Goal: Task Accomplishment & Management: Use online tool/utility

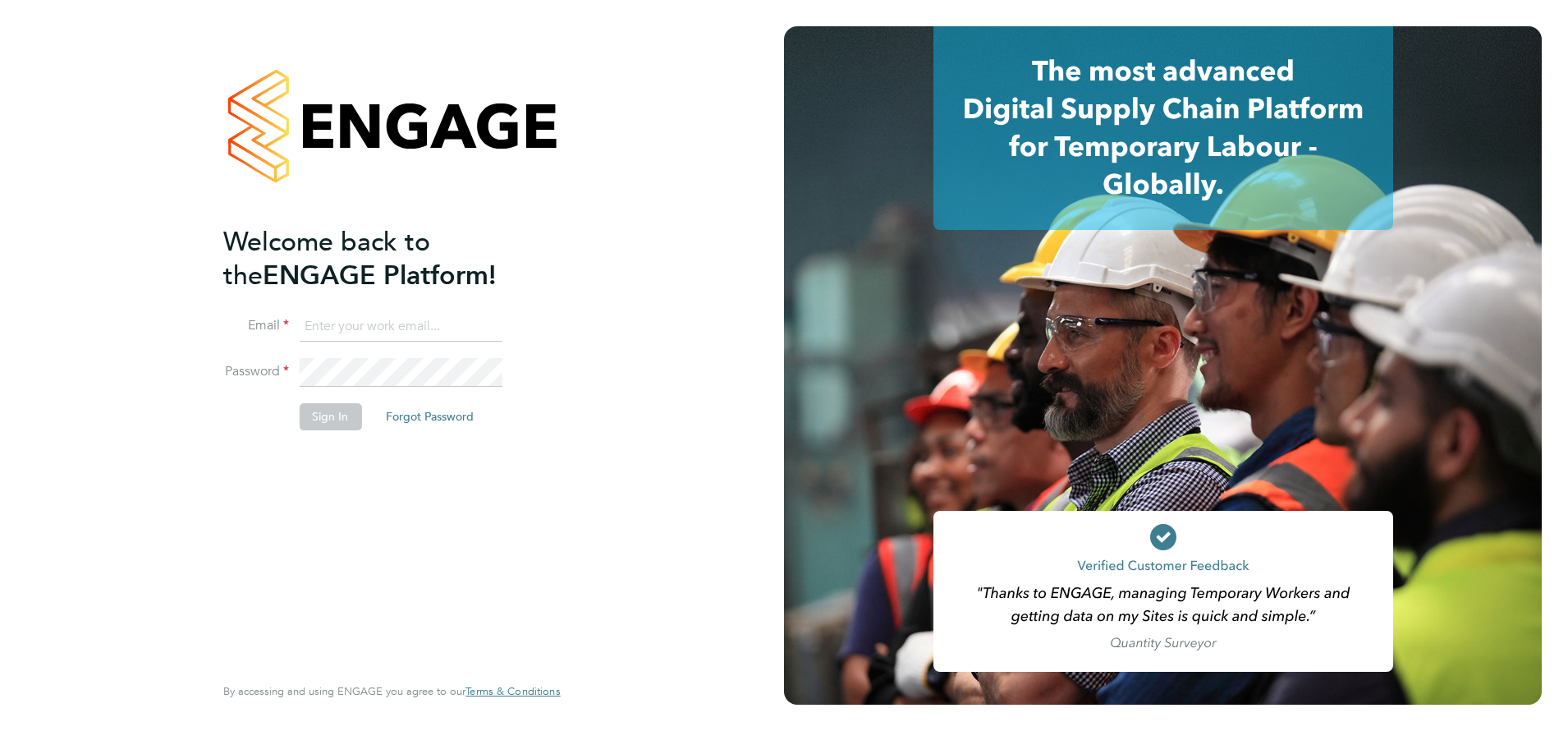
type input "j.belsten@setsquarerecruitment.com"
click at [337, 420] on button "Sign In" at bounding box center [330, 416] width 62 height 26
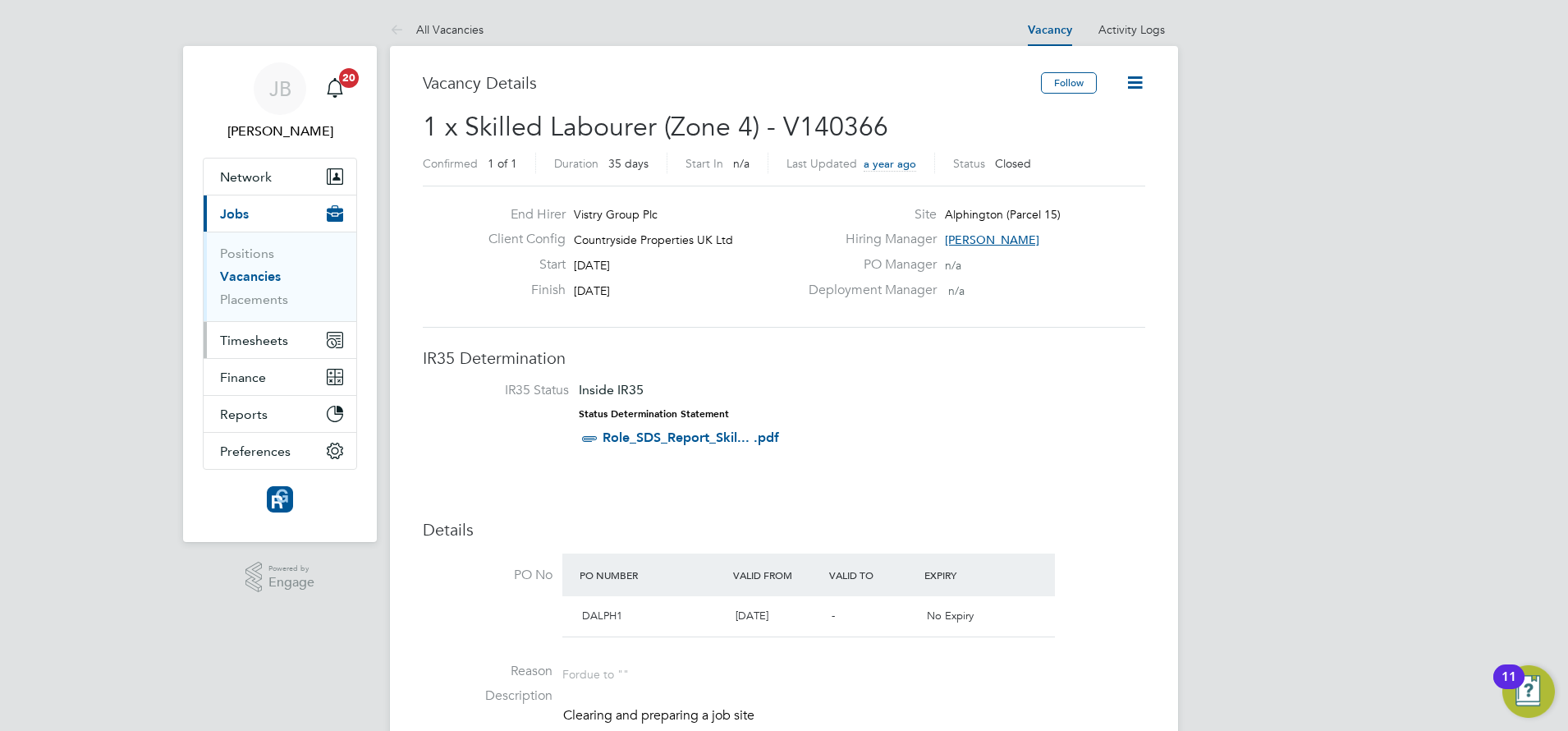
click at [270, 342] on span "Timesheets" at bounding box center [254, 340] width 68 height 16
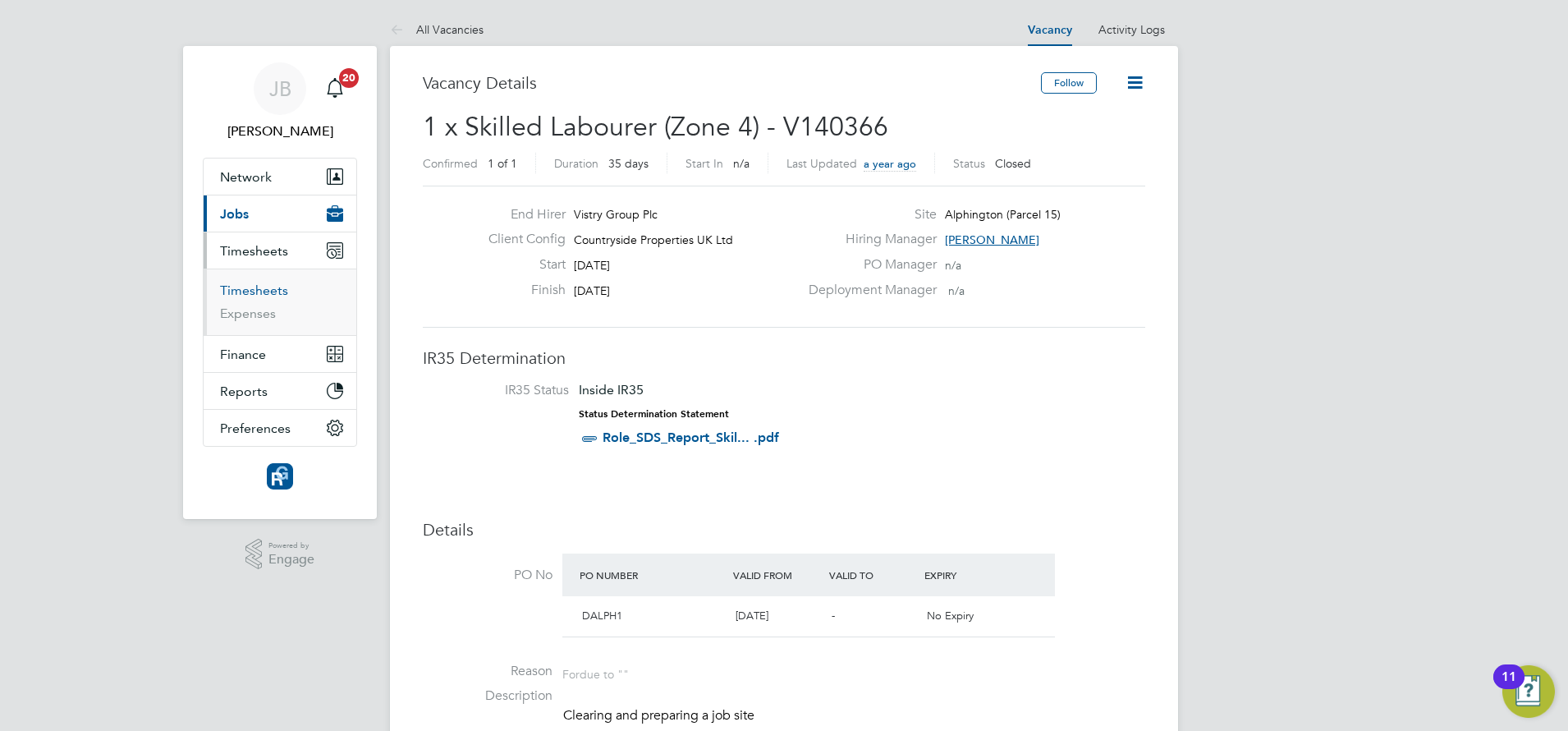
click at [249, 285] on link "Timesheets" at bounding box center [254, 290] width 68 height 16
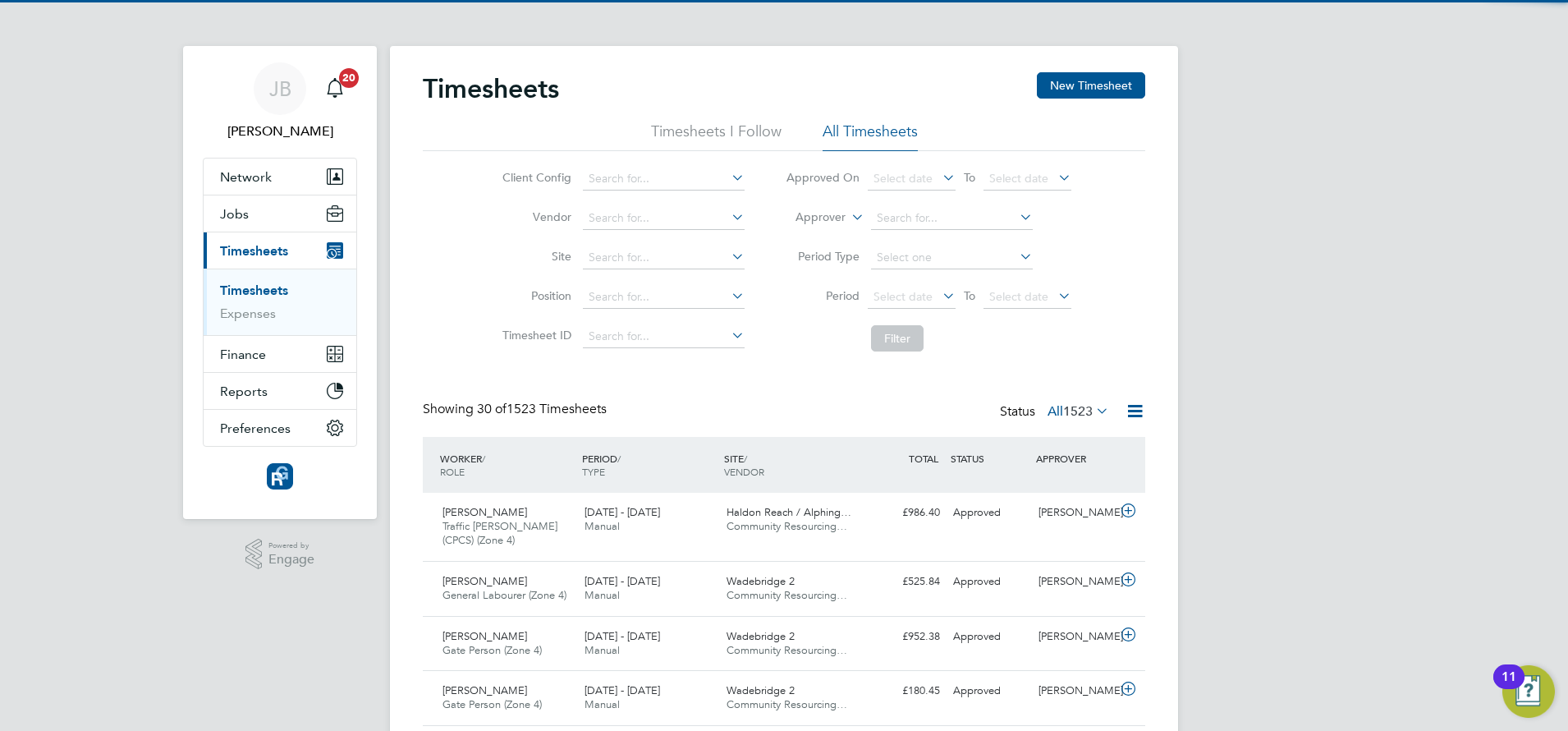
scroll to position [41, 143]
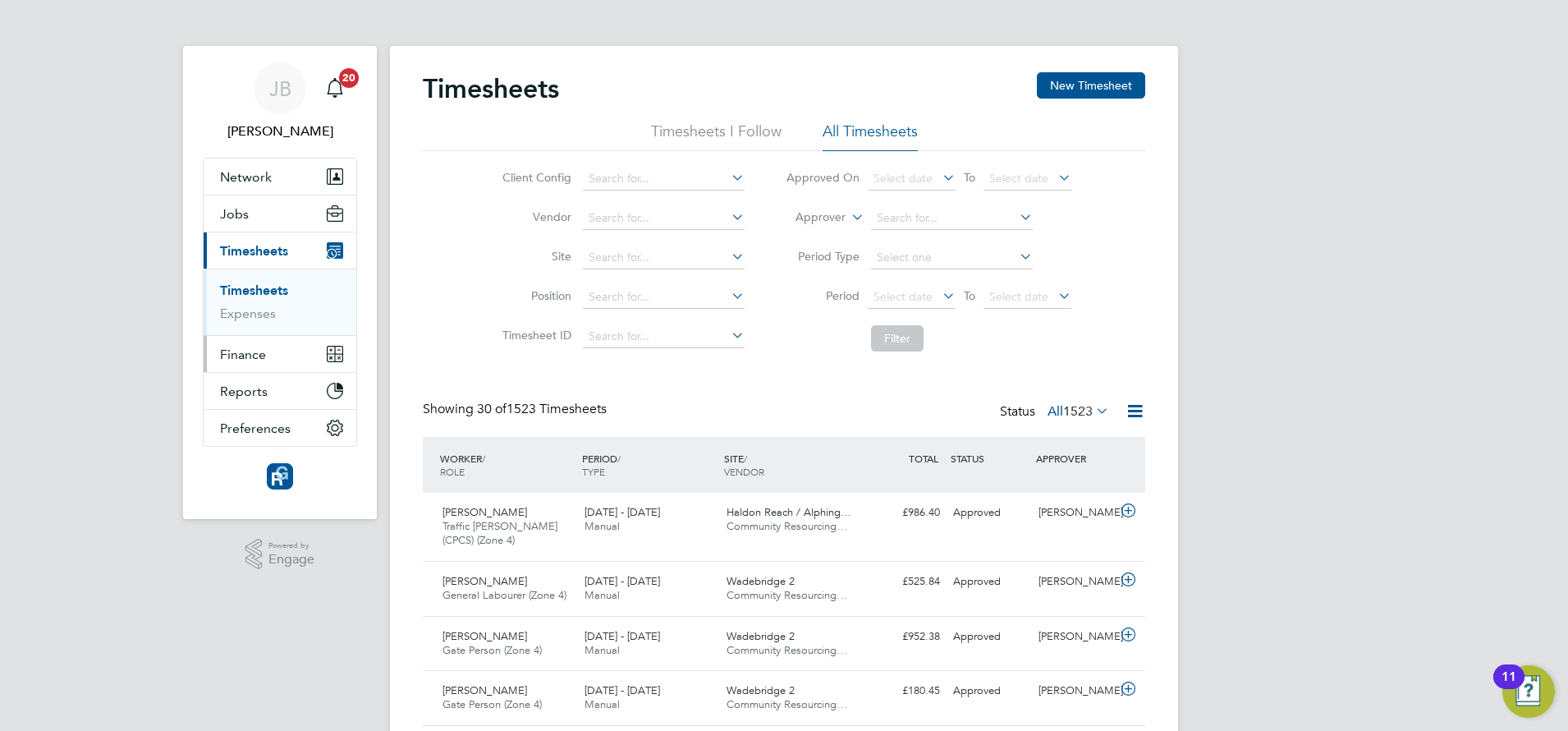
click at [211, 354] on button "Finance" at bounding box center [280, 354] width 153 height 36
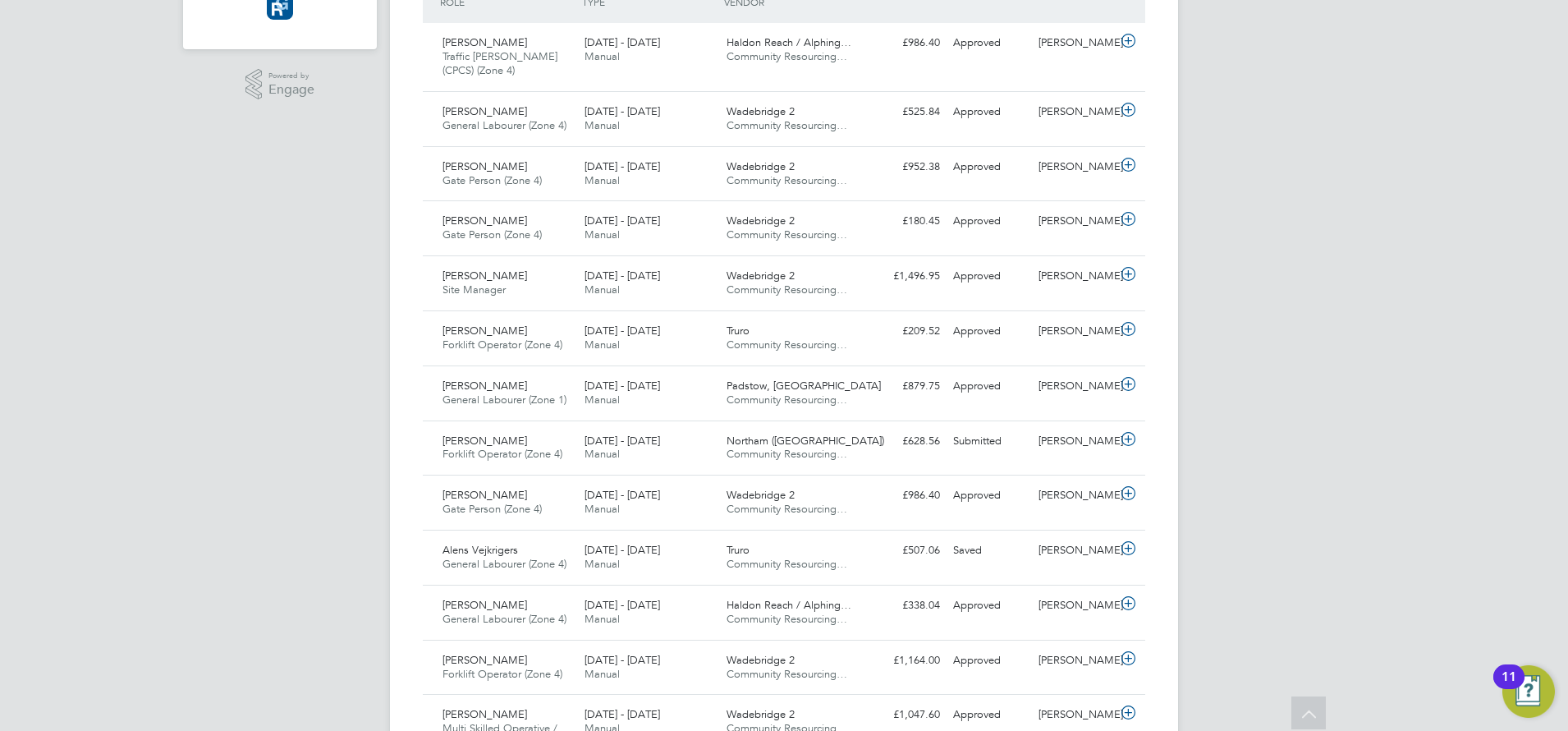
scroll to position [471, 0]
click at [545, 456] on span "Forklift Operator (Zone 4)" at bounding box center [502, 452] width 120 height 14
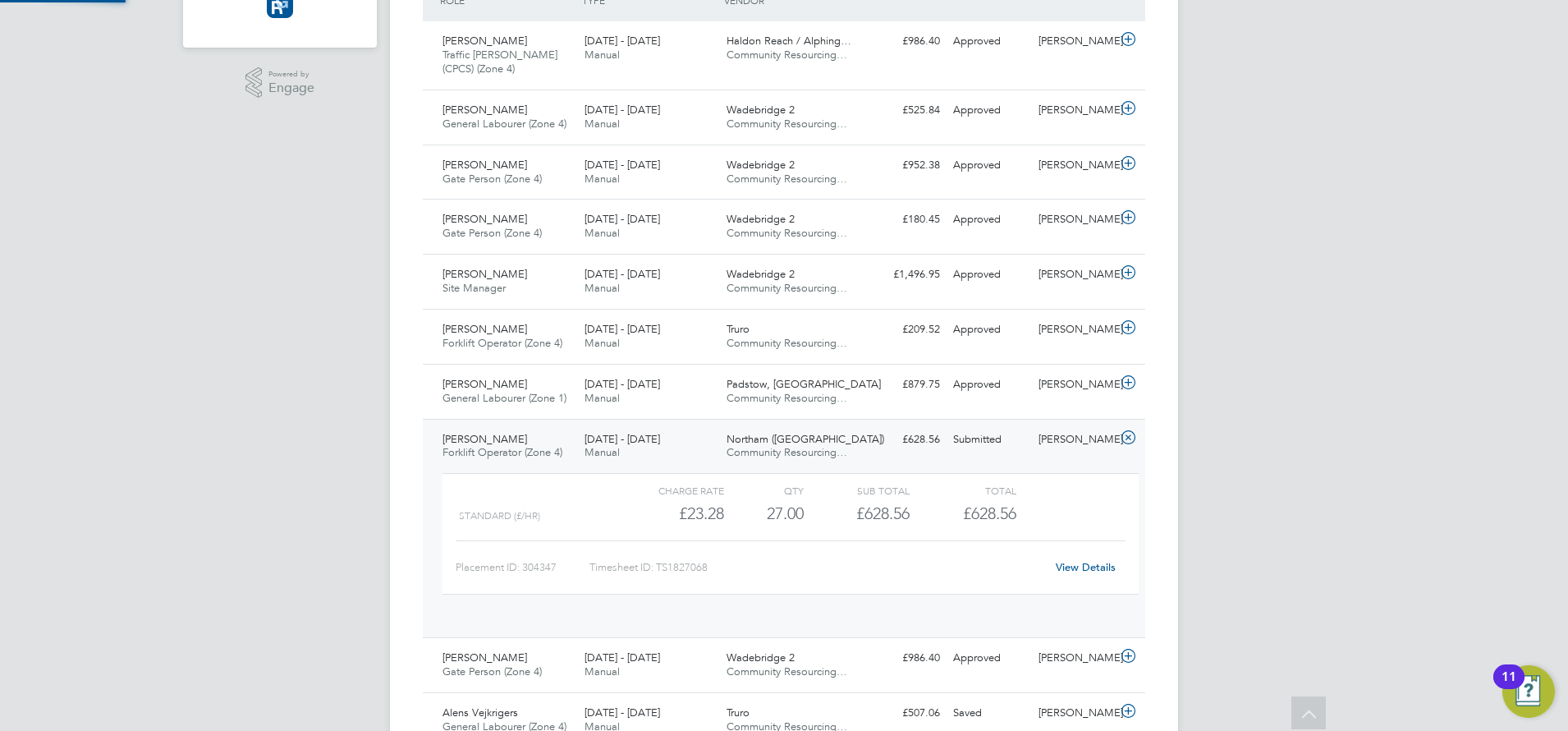
scroll to position [28, 160]
